Goal: Navigation & Orientation: Find specific page/section

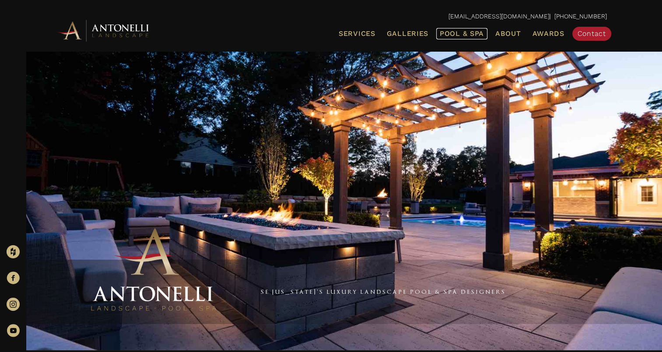
click at [465, 35] on span "Pool & Spa" at bounding box center [462, 33] width 44 height 8
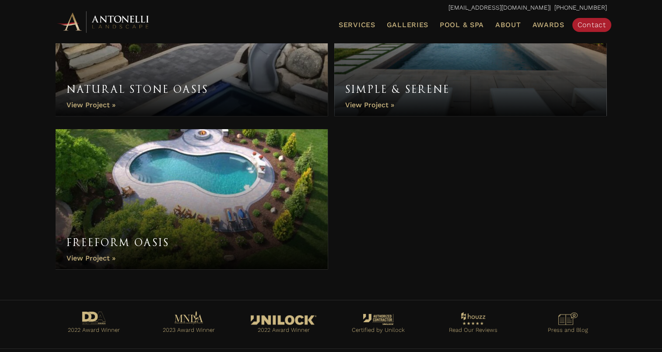
scroll to position [3466, 0]
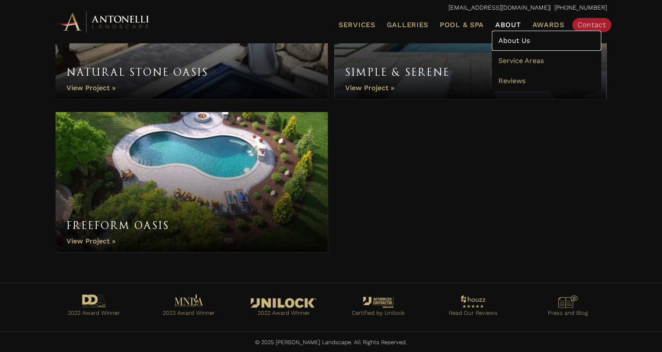
click at [513, 42] on span "About Us" at bounding box center [514, 40] width 32 height 8
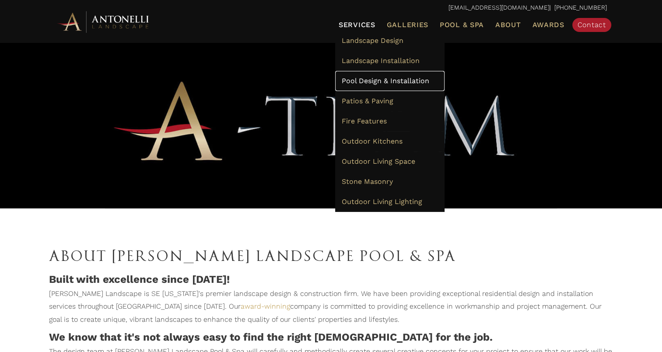
click at [365, 81] on span "Pool Design & Installation" at bounding box center [386, 81] width 88 height 8
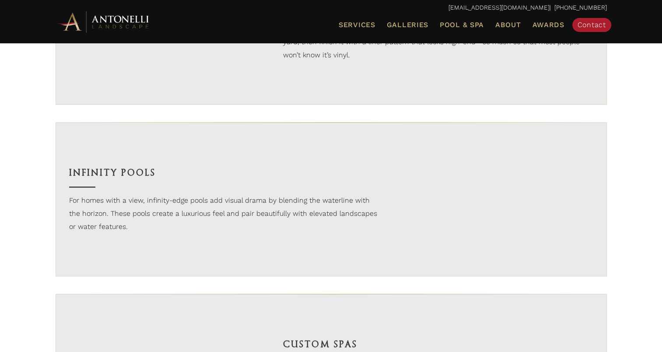
scroll to position [1050, 0]
